Goal: Task Accomplishment & Management: Manage account settings

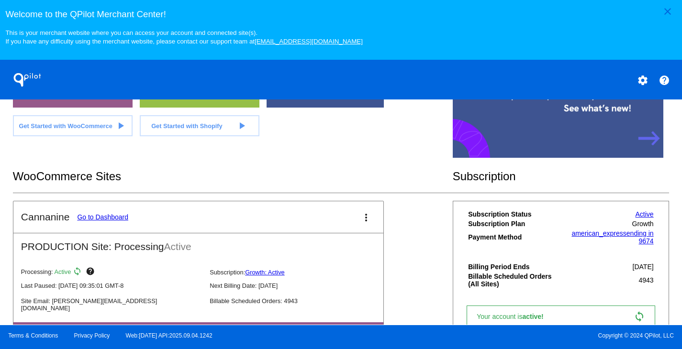
scroll to position [301, 0]
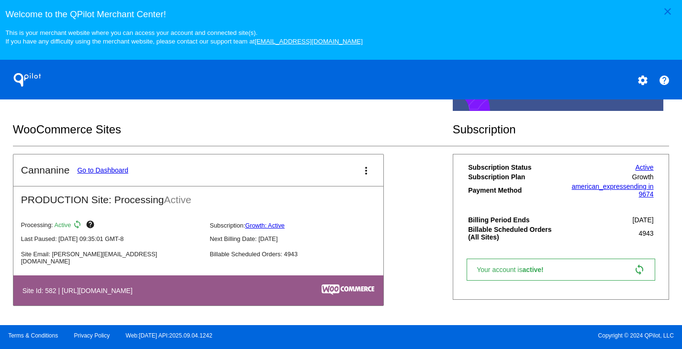
click at [111, 167] on link "Go to Dashboard" at bounding box center [102, 171] width 51 height 8
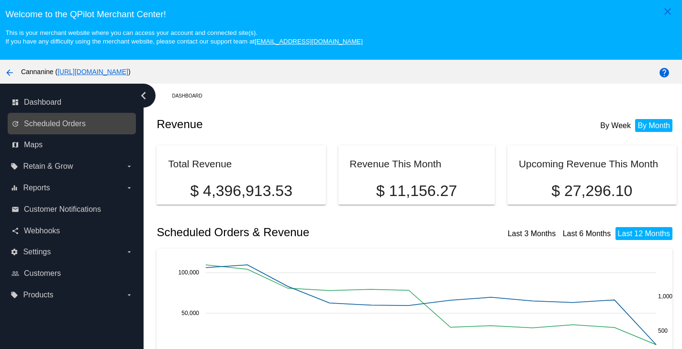
click at [81, 120] on link "update Scheduled Orders" at bounding box center [72, 123] width 122 height 15
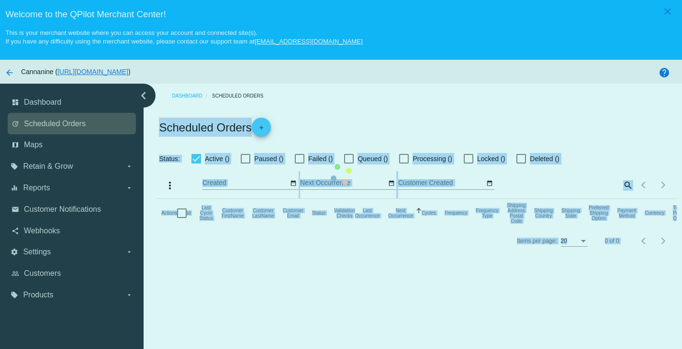
click at [157, 199] on mat-table "Actions Id Last Cycle Status Customer FirstName Customer LastName Customer Emai…" at bounding box center [417, 213] width 520 height 29
checkbox input "true"
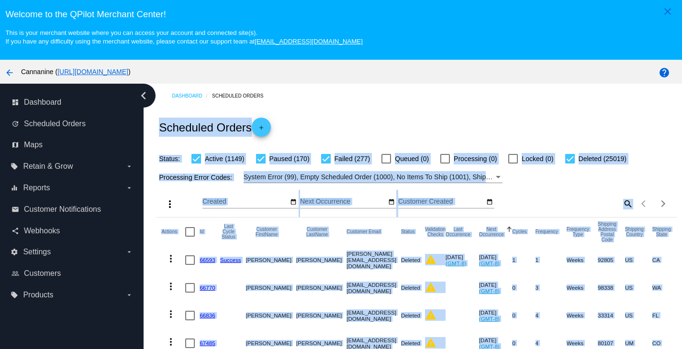
click at [622, 205] on mat-icon "search" at bounding box center [627, 203] width 11 height 15
click at [586, 206] on input "Search" at bounding box center [568, 202] width 129 height 8
paste input "[EMAIL_ADDRESS][DOMAIN_NAME]"
type input "[EMAIL_ADDRESS][DOMAIN_NAME]"
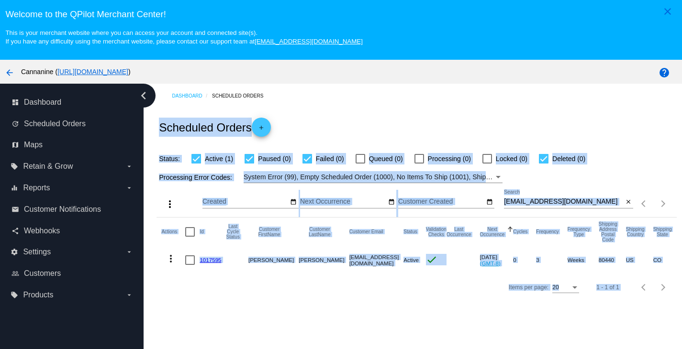
click at [212, 263] on link "1017595" at bounding box center [211, 260] width 22 height 6
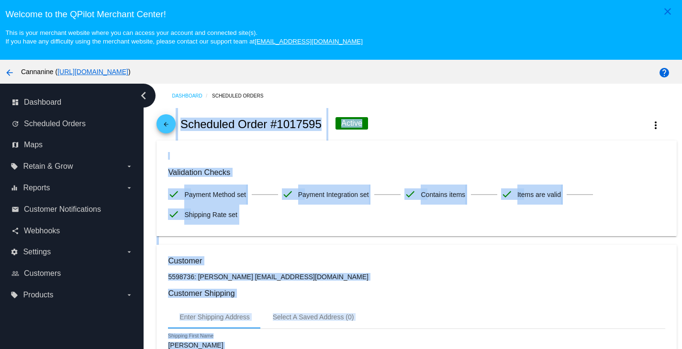
click at [167, 132] on mat-icon "arrow_back" at bounding box center [165, 126] width 11 height 11
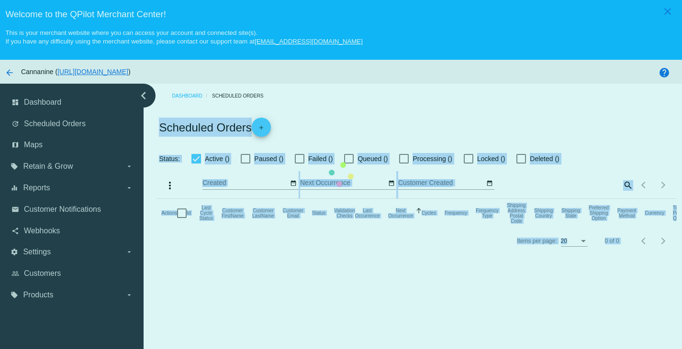
checkbox input "true"
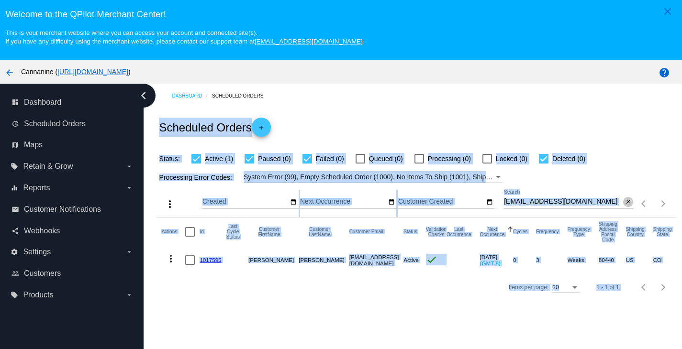
click at [625, 206] on mat-icon "close" at bounding box center [628, 203] width 7 height 8
